Goal: Entertainment & Leisure: Browse casually

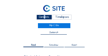
click at [42, 16] on div "Camera's" at bounding box center [43, 17] width 15 height 5
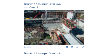
scroll to position [99, 0]
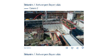
click at [67, 26] on img at bounding box center [54, 28] width 60 height 35
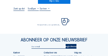
scroll to position [29, 0]
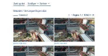
click at [31, 21] on img at bounding box center [33, 30] width 40 height 24
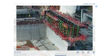
drag, startPoint x: 73, startPoint y: 26, endPoint x: 72, endPoint y: 29, distance: 3.5
click at [72, 29] on img at bounding box center [54, 28] width 76 height 45
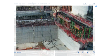
drag, startPoint x: 50, startPoint y: 24, endPoint x: 62, endPoint y: 26, distance: 12.1
click at [65, 26] on img at bounding box center [54, 28] width 76 height 45
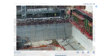
drag, startPoint x: 42, startPoint y: 24, endPoint x: 53, endPoint y: 22, distance: 11.7
click at [54, 22] on img at bounding box center [54, 28] width 76 height 45
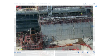
drag, startPoint x: 32, startPoint y: 22, endPoint x: 56, endPoint y: 22, distance: 24.8
click at [56, 22] on img at bounding box center [54, 28] width 76 height 45
click at [97, 7] on icon at bounding box center [96, 7] width 2 height 2
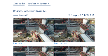
scroll to position [12, 0]
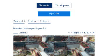
click at [44, 6] on div "Camera's" at bounding box center [43, 5] width 15 height 5
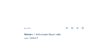
scroll to position [211, 0]
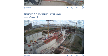
scroll to position [240, 0]
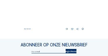
scroll to position [252, 0]
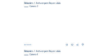
scroll to position [199, 0]
